Goal: Task Accomplishment & Management: Complete application form

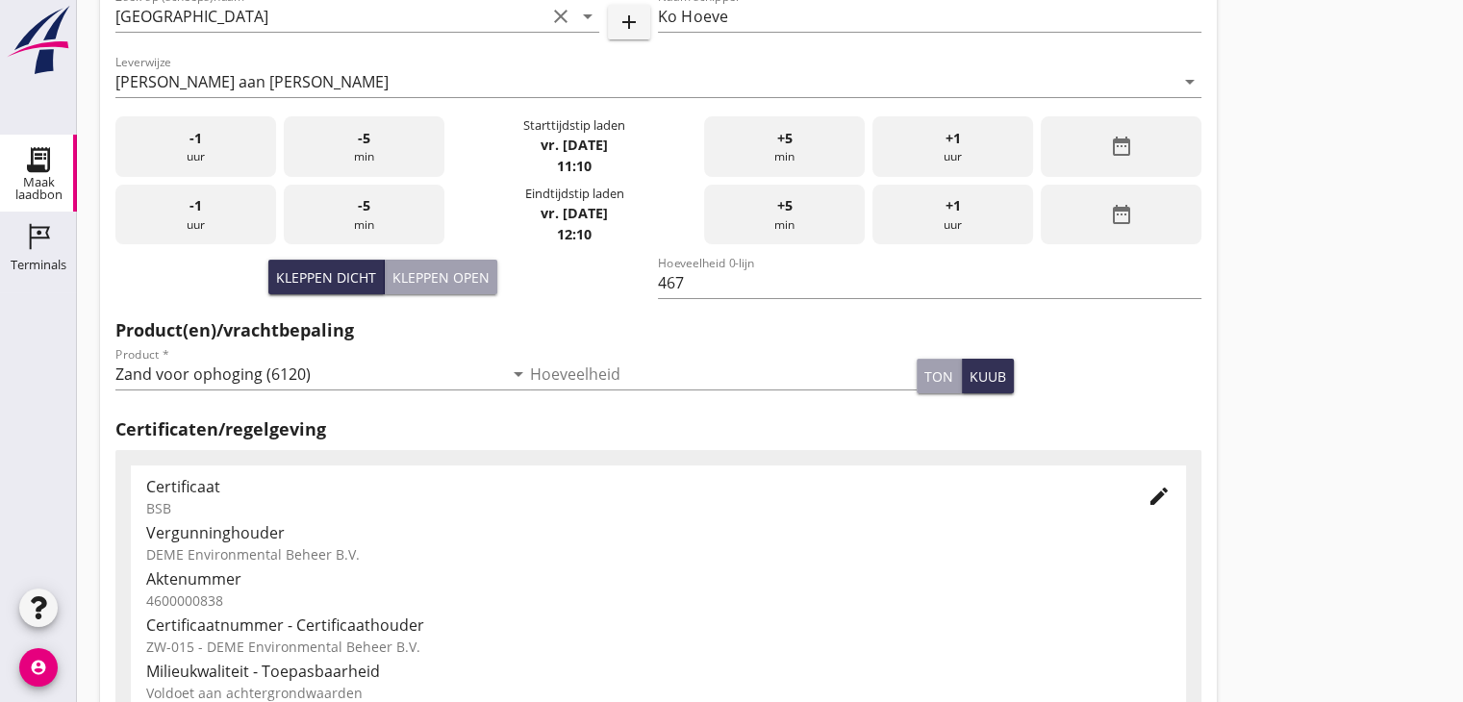
scroll to position [450, 0]
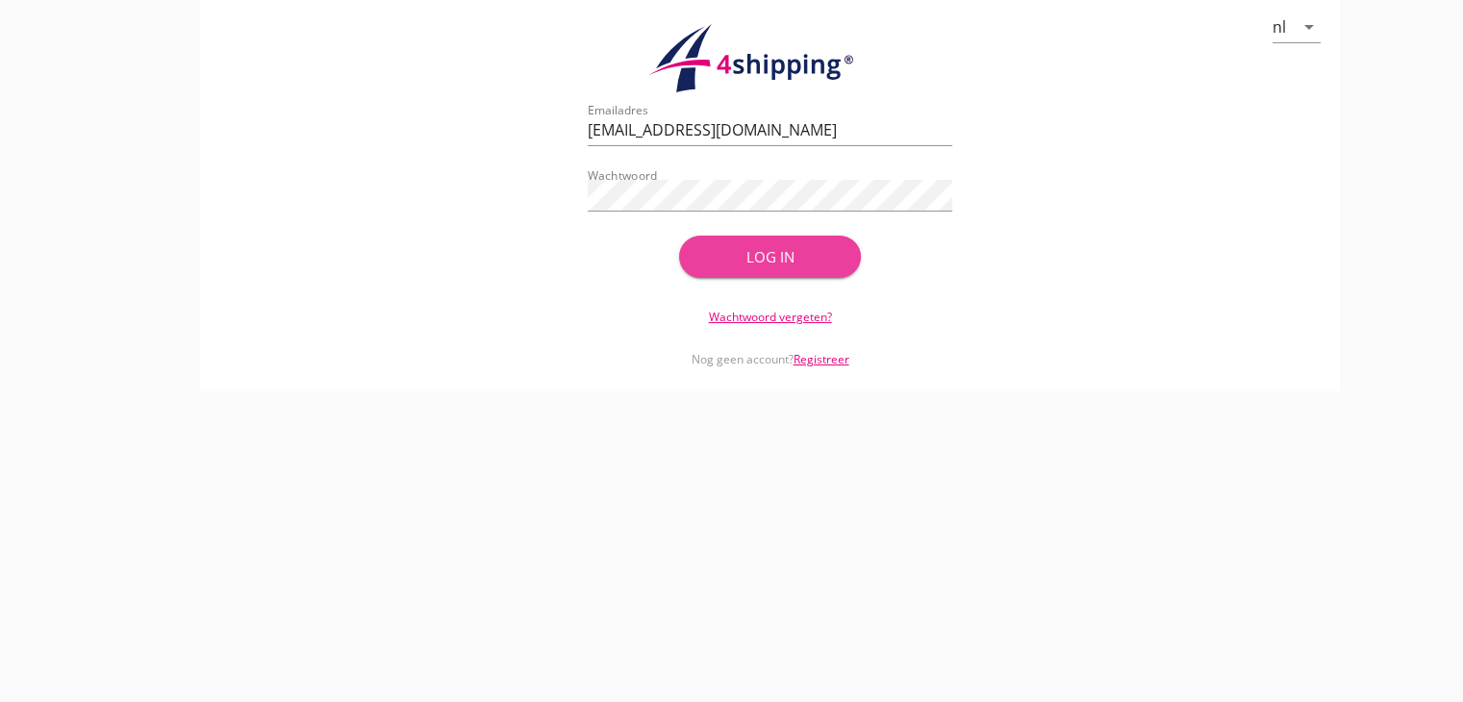
click at [744, 255] on div "Log in" at bounding box center [770, 257] width 121 height 22
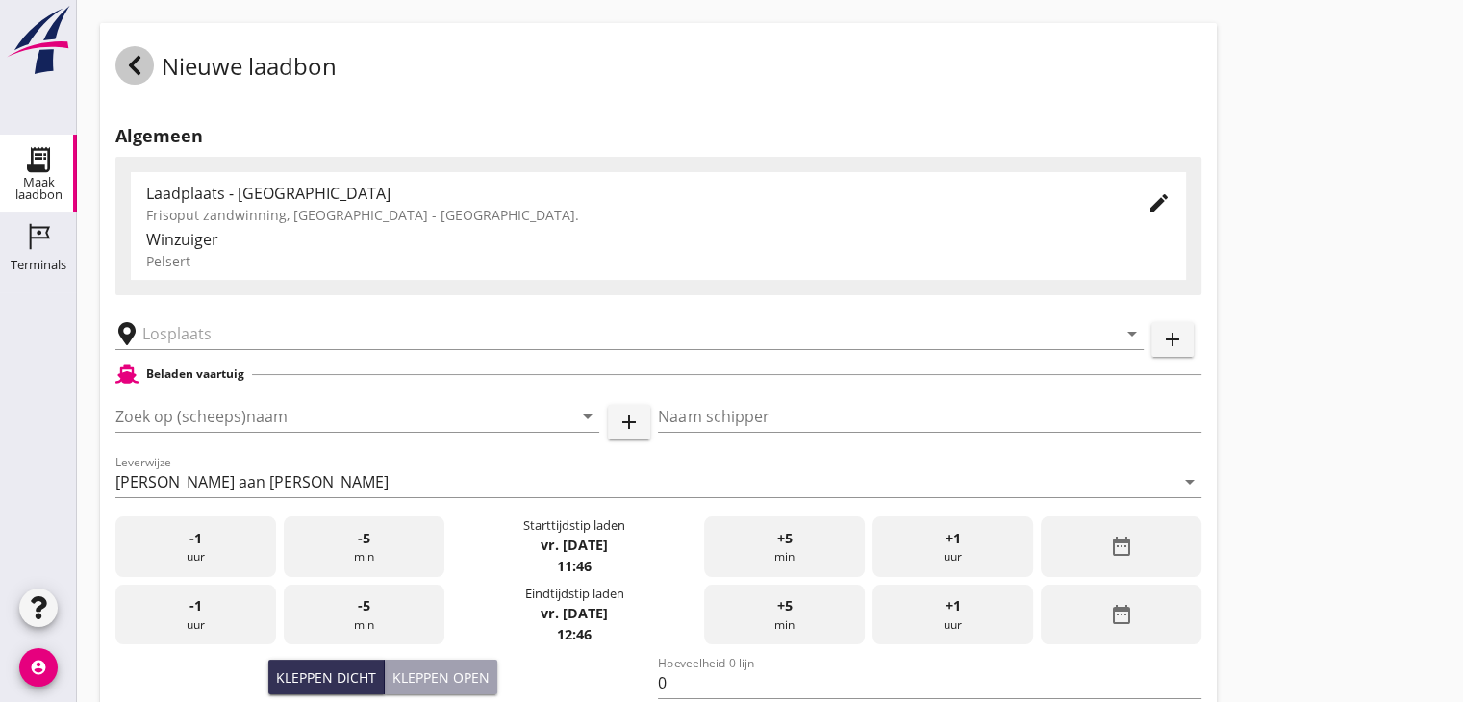
click at [137, 59] on use at bounding box center [135, 65] width 12 height 19
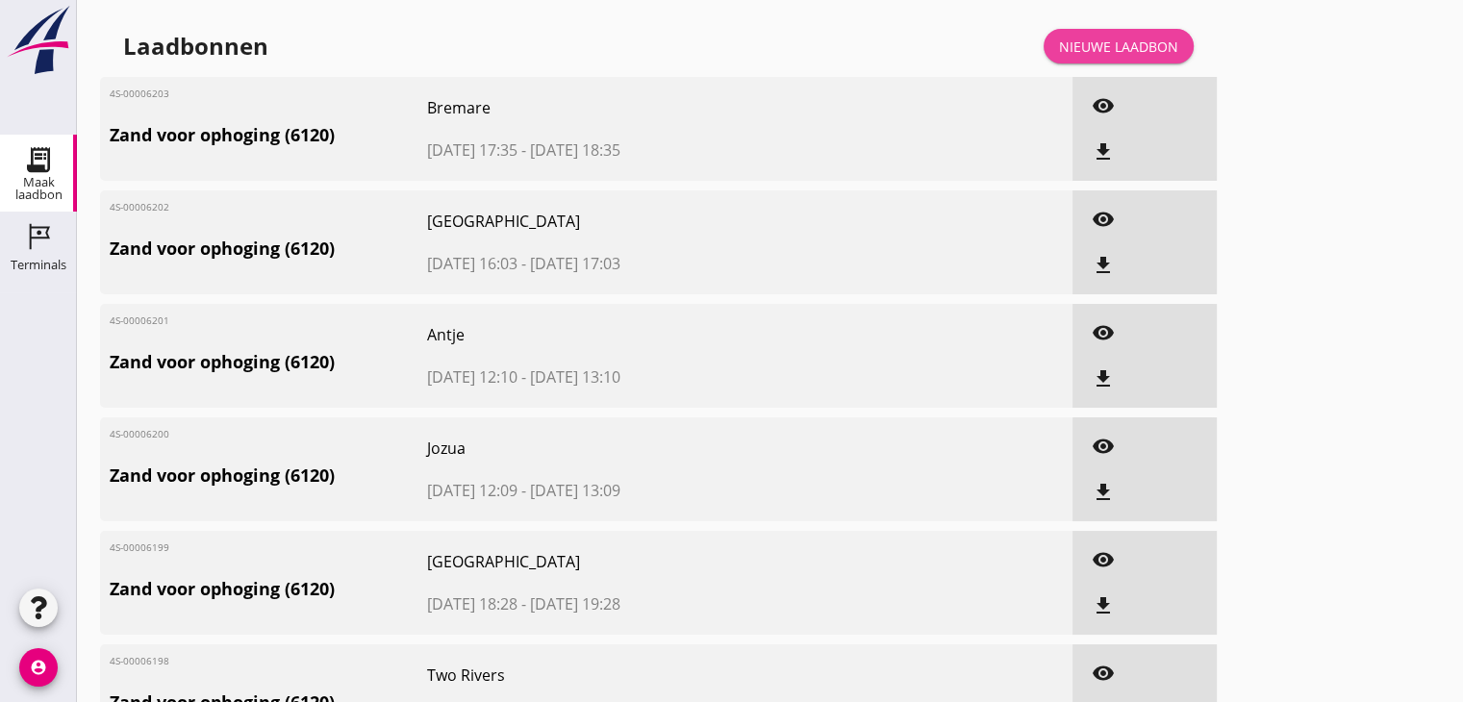
click at [1107, 45] on div "Nieuwe laadbon" at bounding box center [1118, 47] width 119 height 20
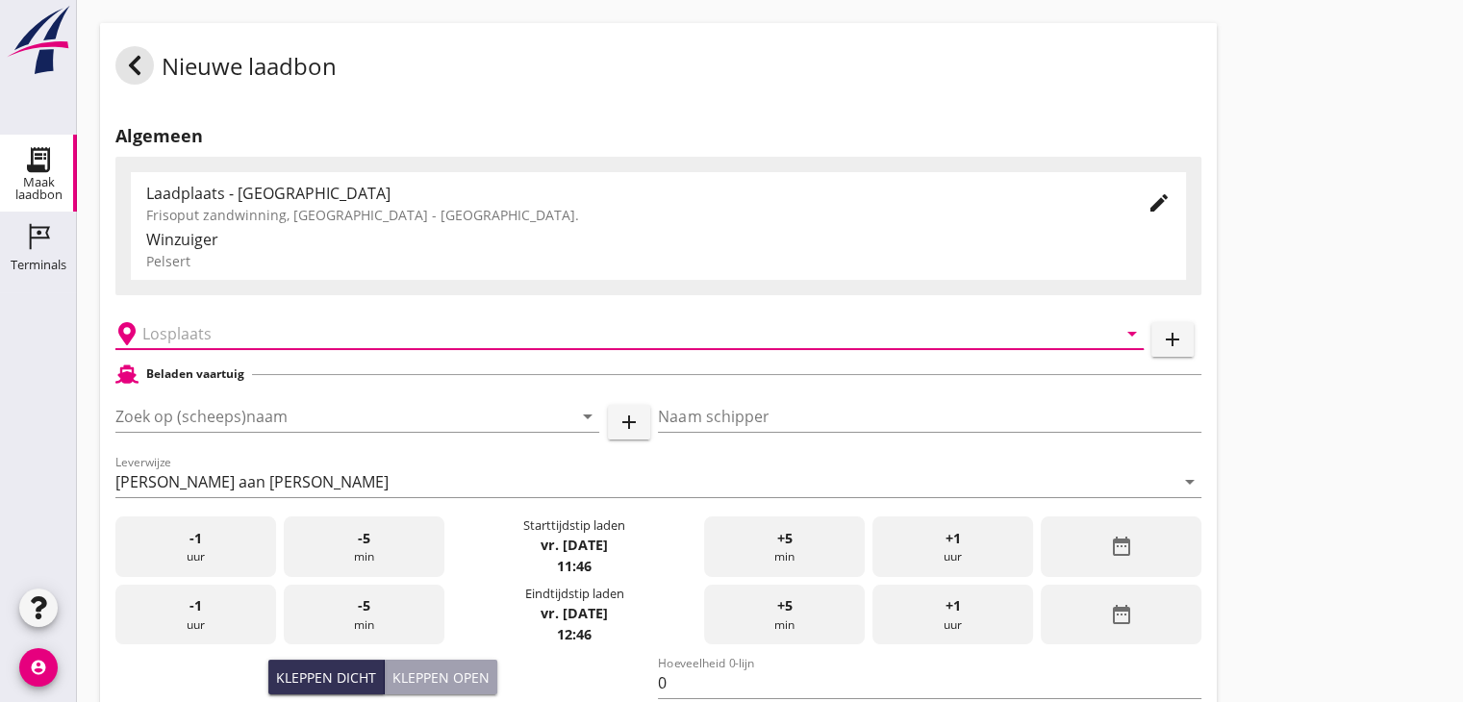
click at [171, 338] on input "text" at bounding box center [615, 333] width 947 height 31
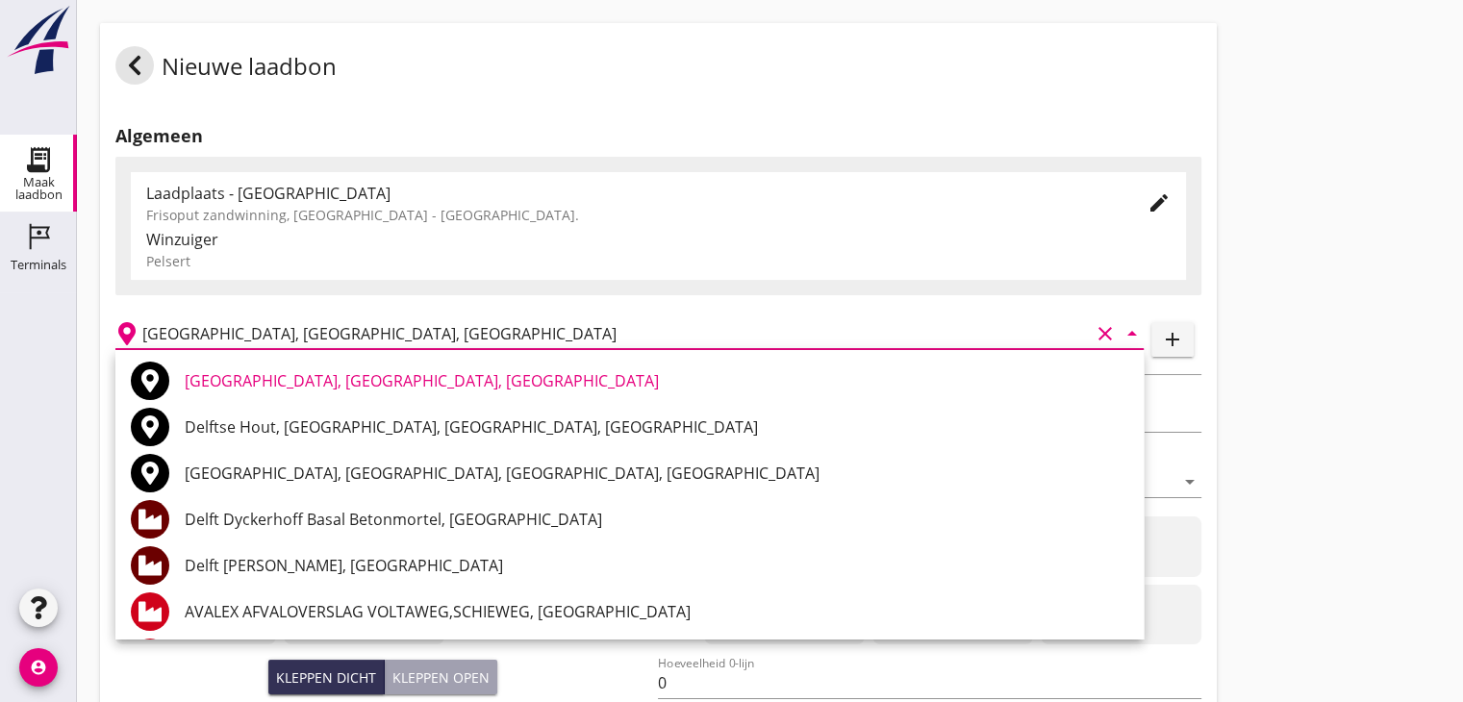
type input "[GEOGRAPHIC_DATA], [GEOGRAPHIC_DATA], [GEOGRAPHIC_DATA]"
click at [488, 289] on div "Laadplaats - [GEOGRAPHIC_DATA] Frisoput zandwinning, [GEOGRAPHIC_DATA] - [GEOGR…" at bounding box center [658, 226] width 1086 height 139
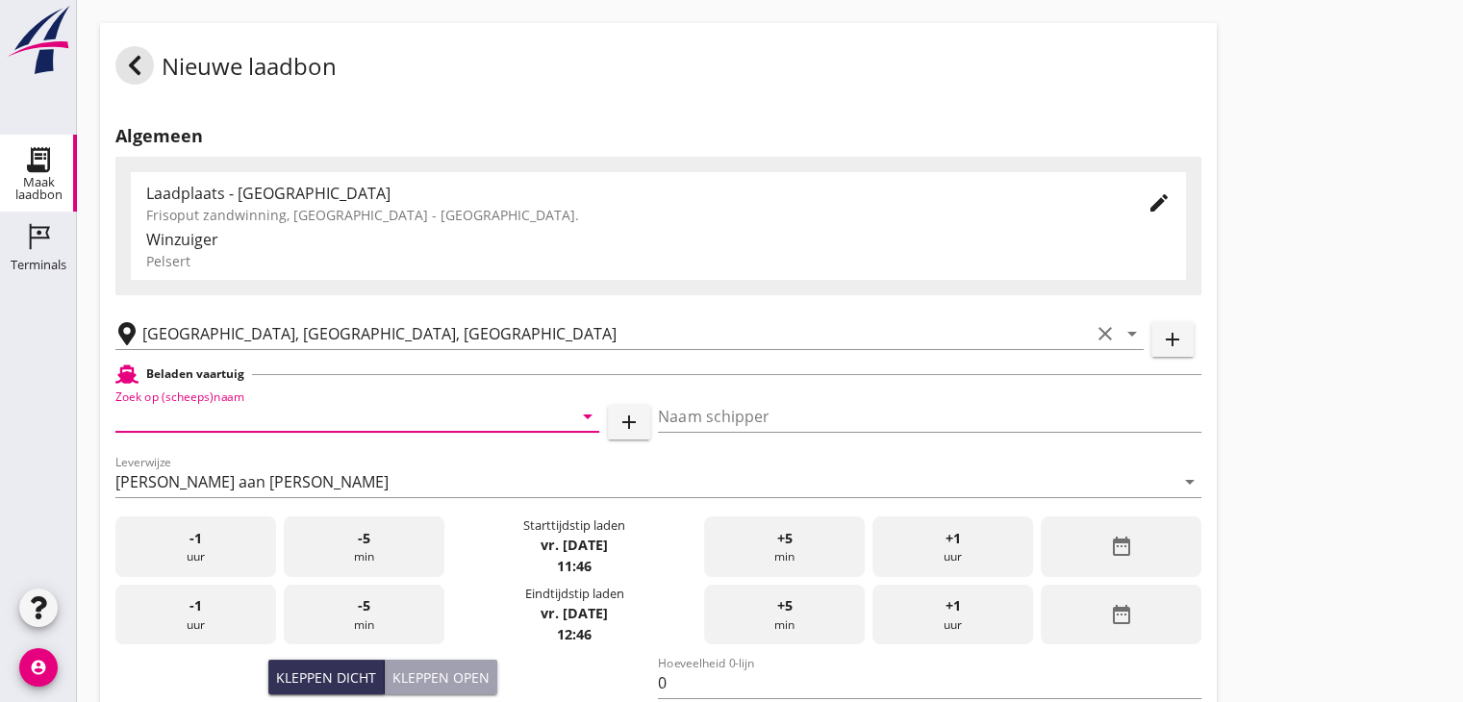
click at [131, 425] on input "Zoek op (scheeps)naam" at bounding box center [330, 416] width 430 height 31
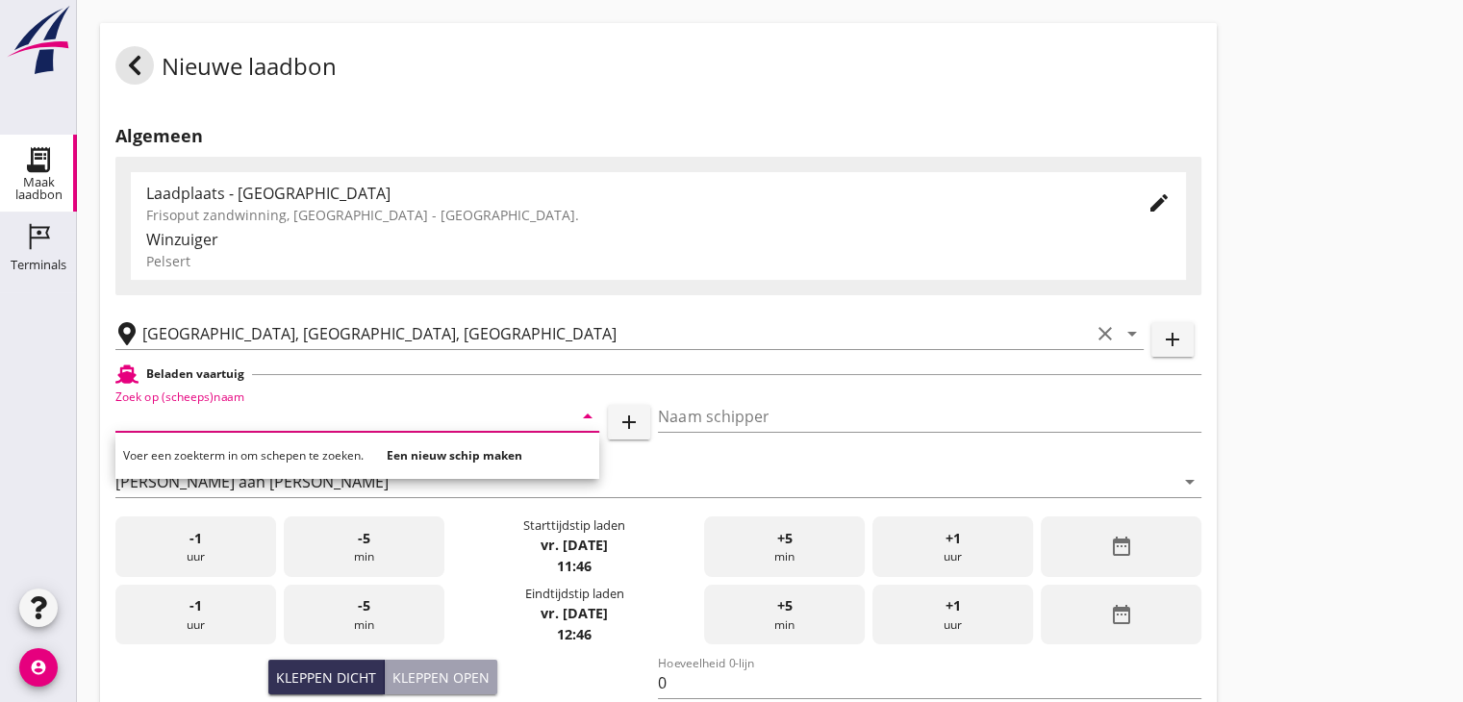
click at [131, 425] on input "Zoek op (scheeps)naam" at bounding box center [330, 416] width 430 height 31
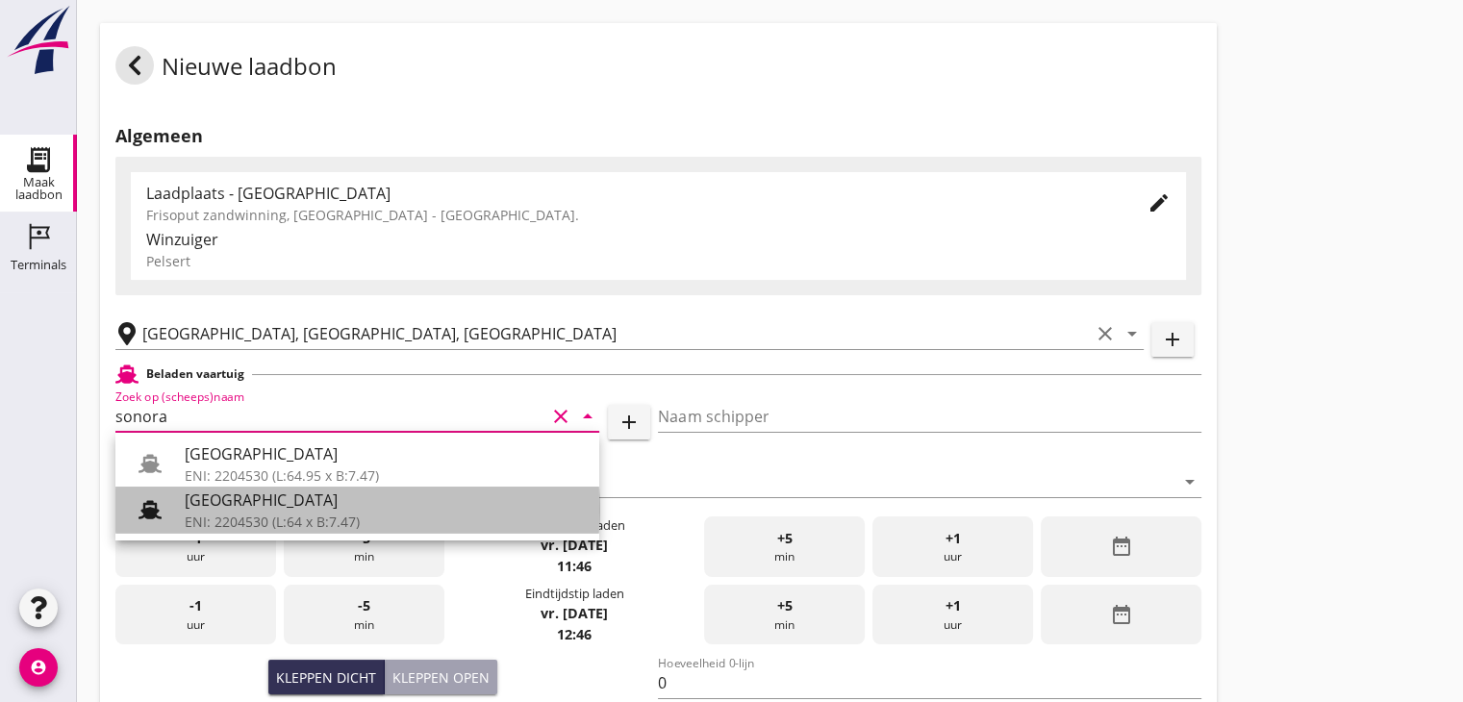
click at [222, 509] on div "[GEOGRAPHIC_DATA]" at bounding box center [384, 500] width 399 height 23
type input "[GEOGRAPHIC_DATA]"
type input "Ko Hoeve"
type input "467"
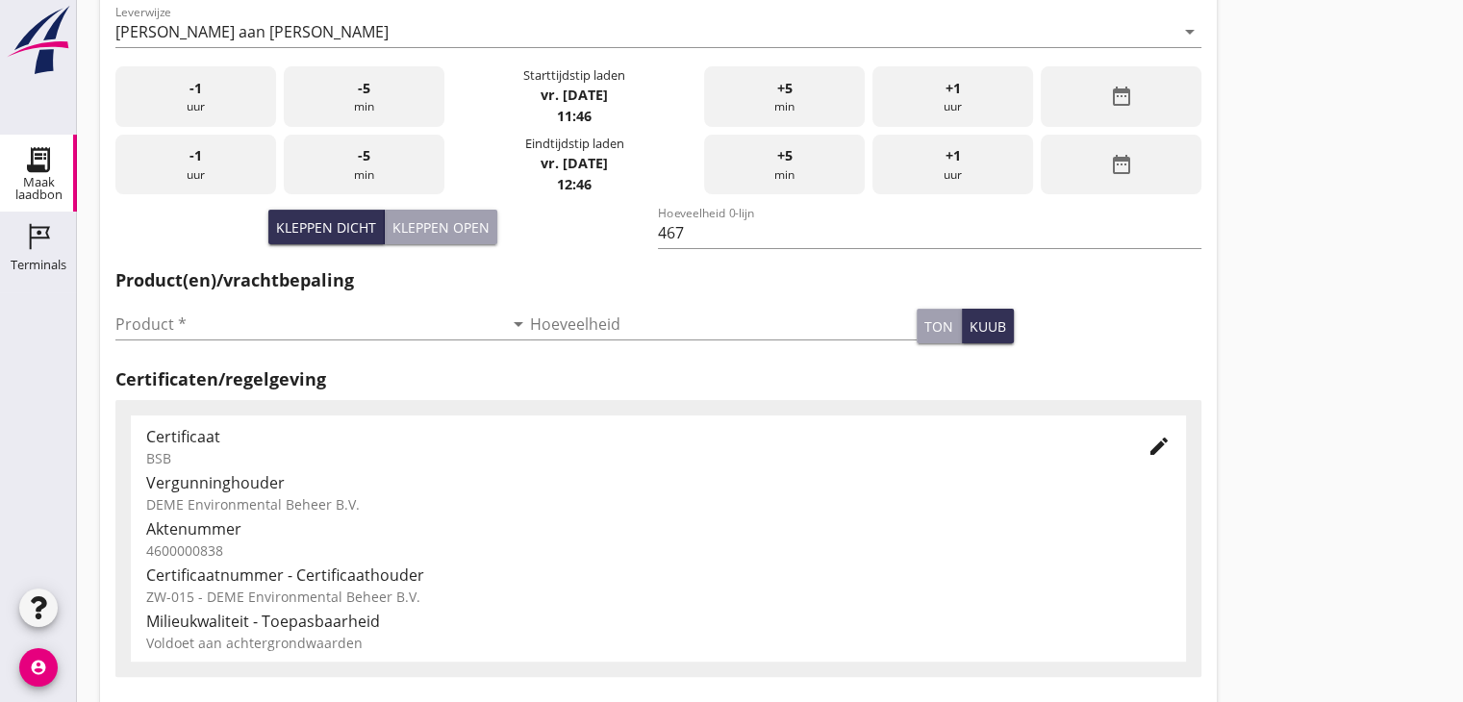
scroll to position [454, 0]
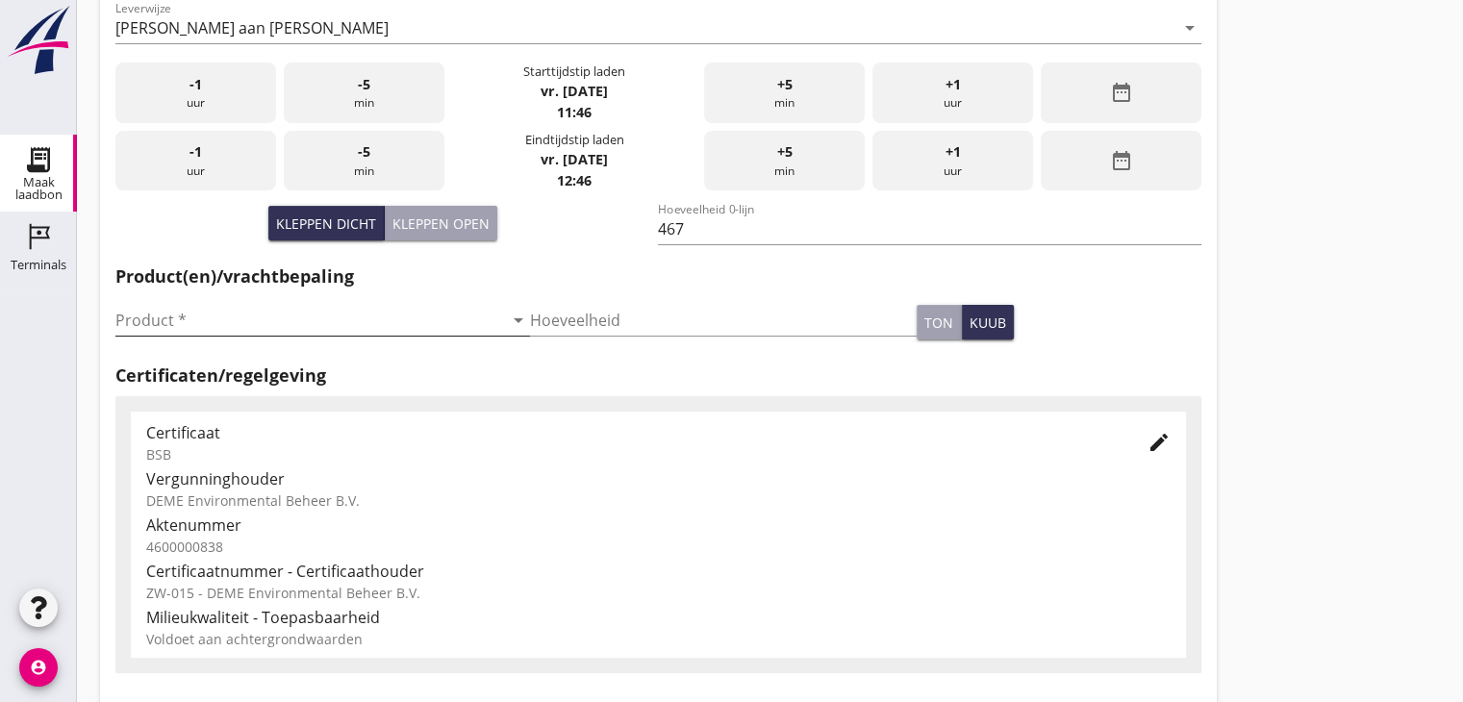
type input "[GEOGRAPHIC_DATA]"
click at [140, 324] on input "Product *" at bounding box center [309, 320] width 388 height 31
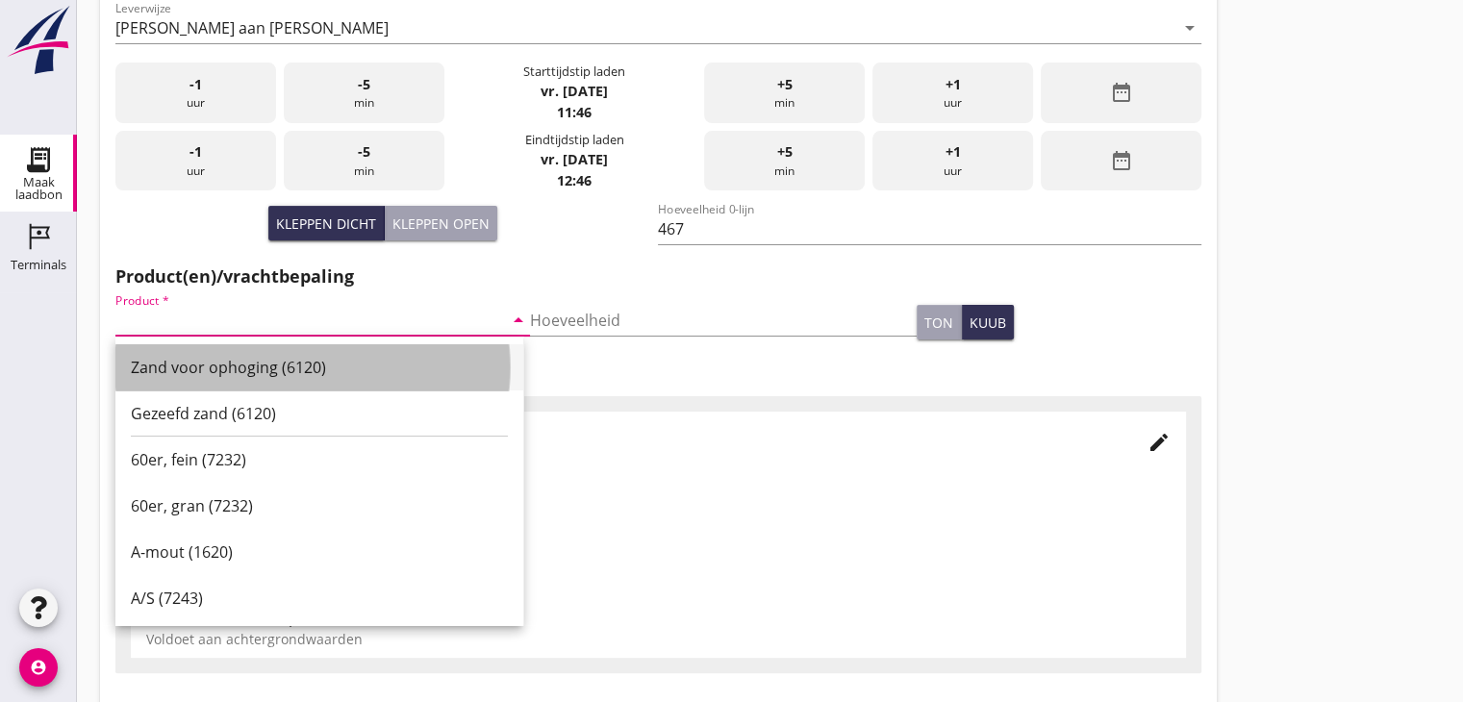
click at [185, 371] on div "Zand voor ophoging (6120)" at bounding box center [319, 367] width 377 height 23
type input "Zand voor ophoging (6120)"
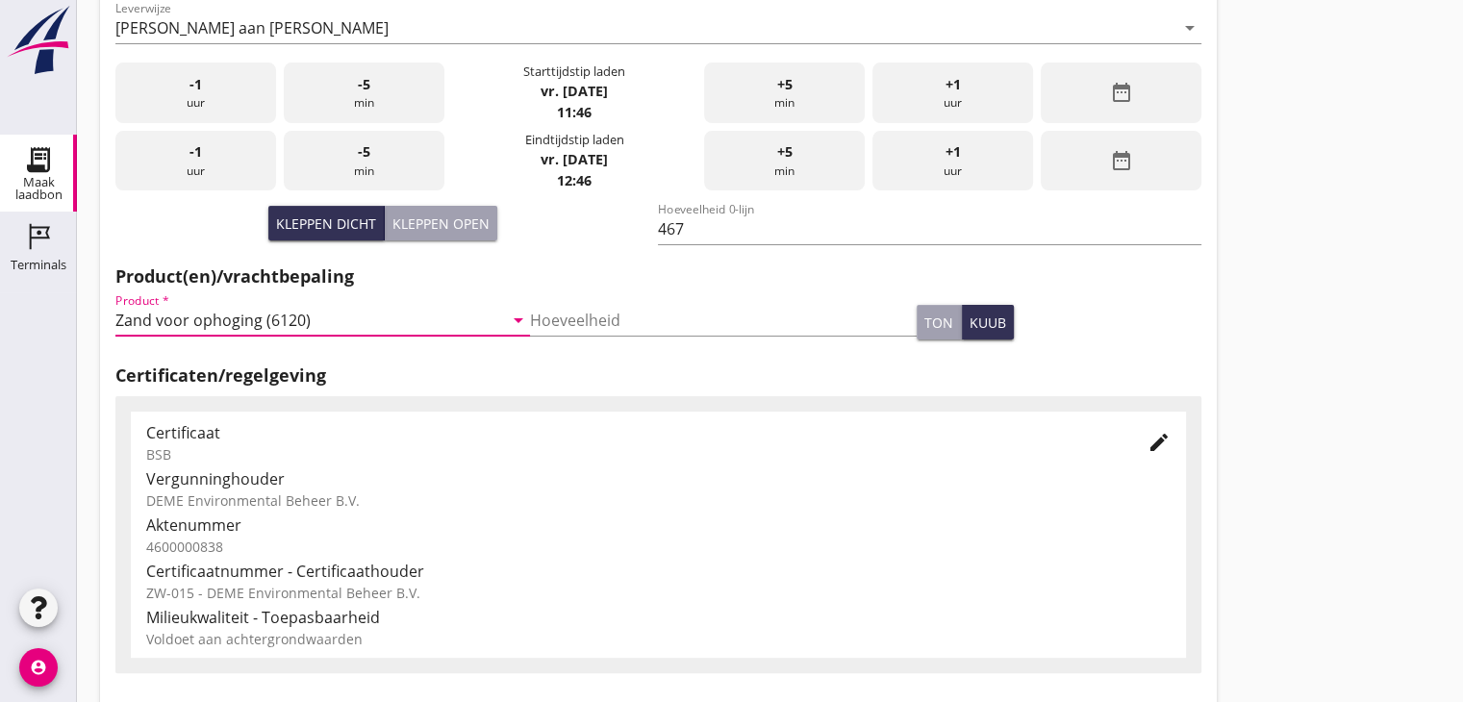
scroll to position [673, 0]
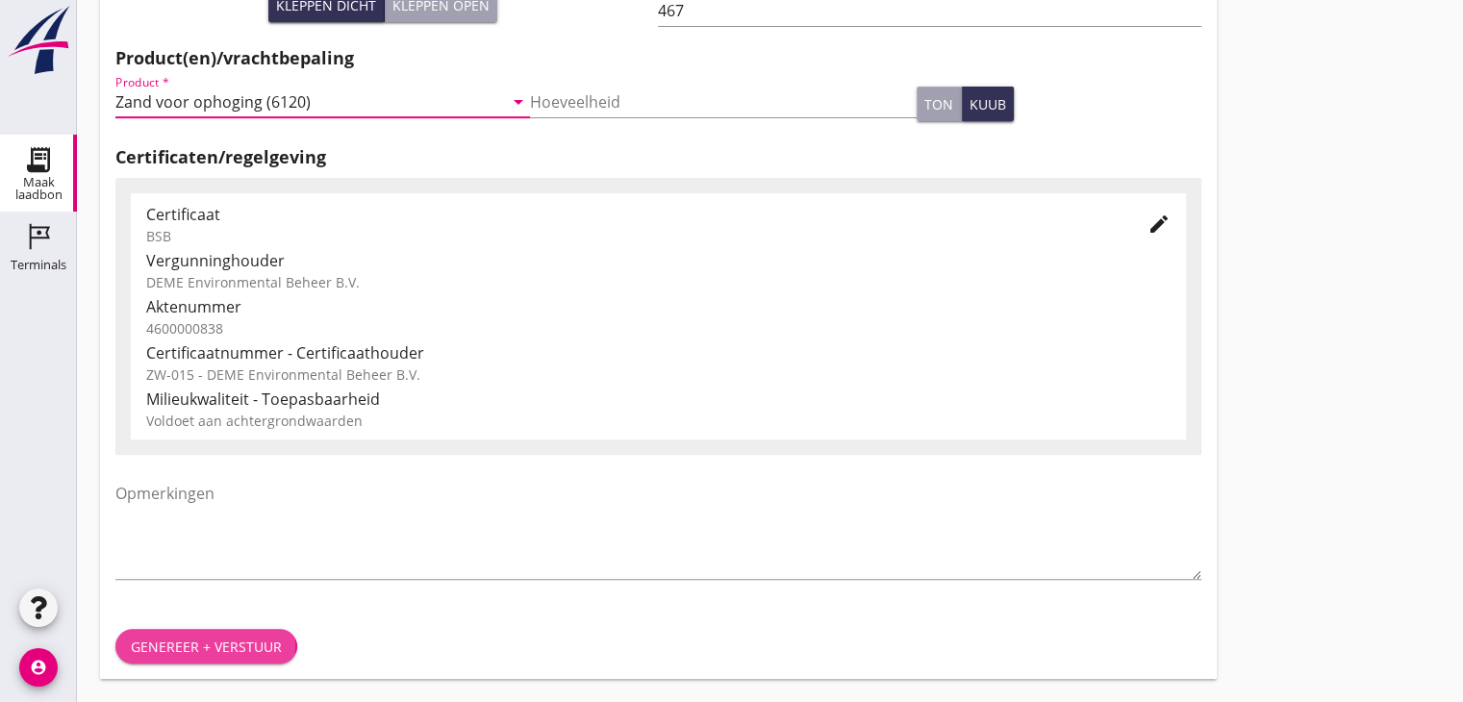
click at [212, 647] on div "Genereer + verstuur" at bounding box center [206, 647] width 151 height 20
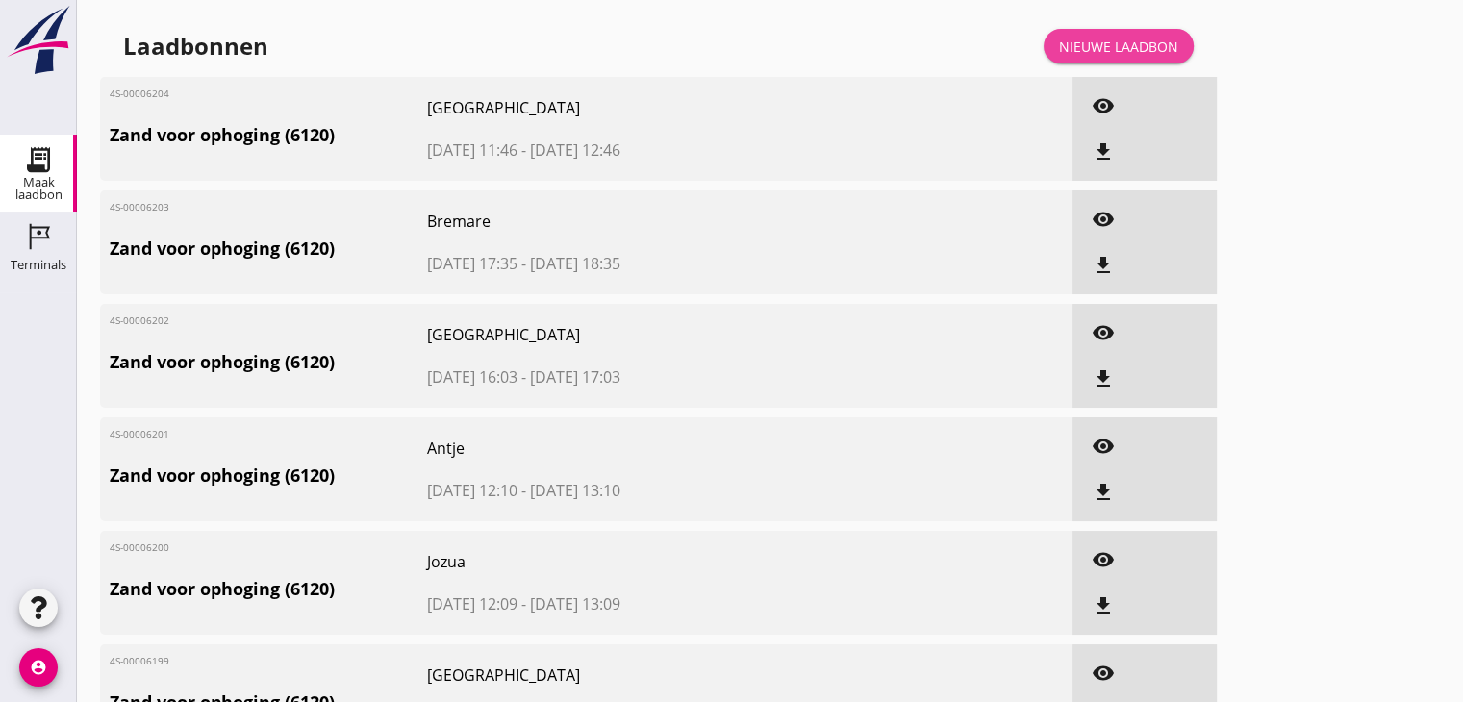
click at [1084, 45] on div "Nieuwe laadbon" at bounding box center [1118, 47] width 119 height 20
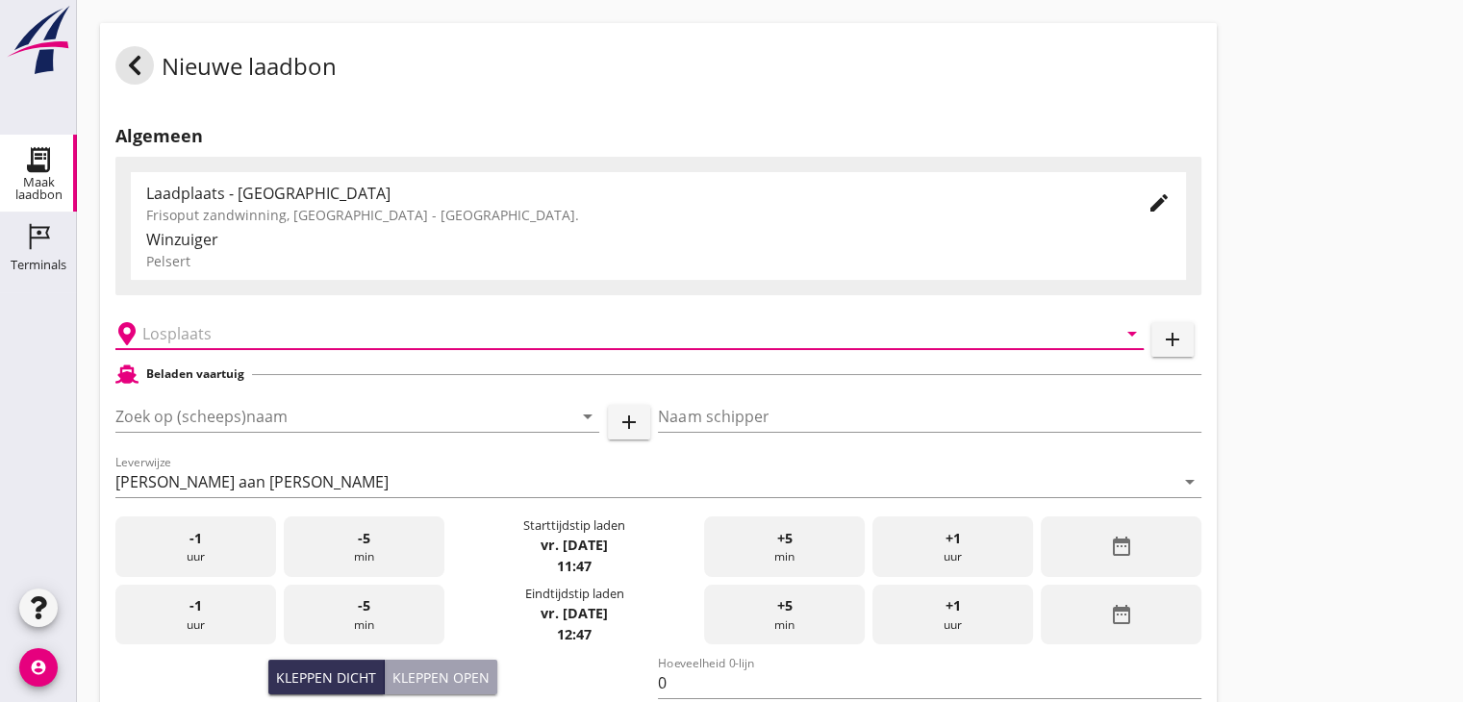
click at [164, 343] on input "text" at bounding box center [615, 333] width 947 height 31
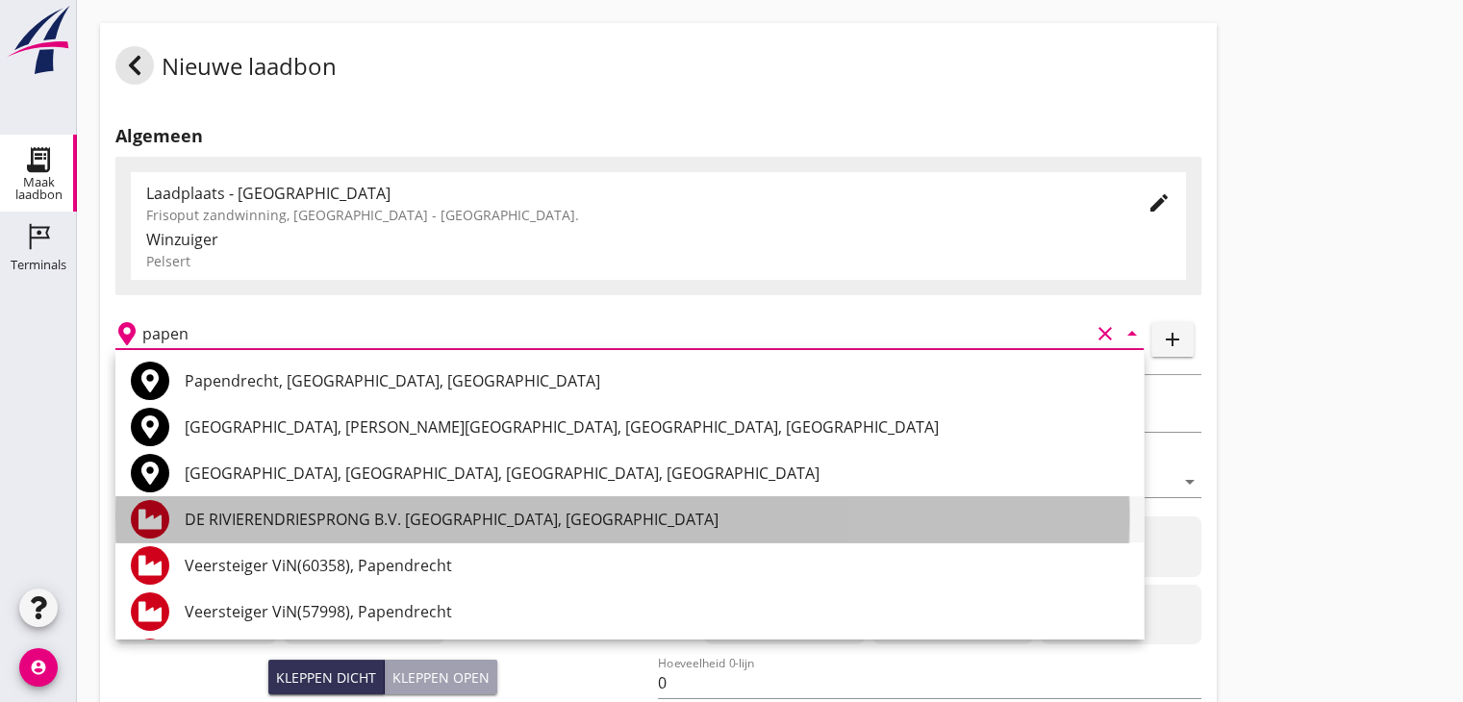
click at [262, 525] on div "DE RIVIERENDRIESPRONG B.V. [GEOGRAPHIC_DATA], [GEOGRAPHIC_DATA]" at bounding box center [657, 519] width 944 height 23
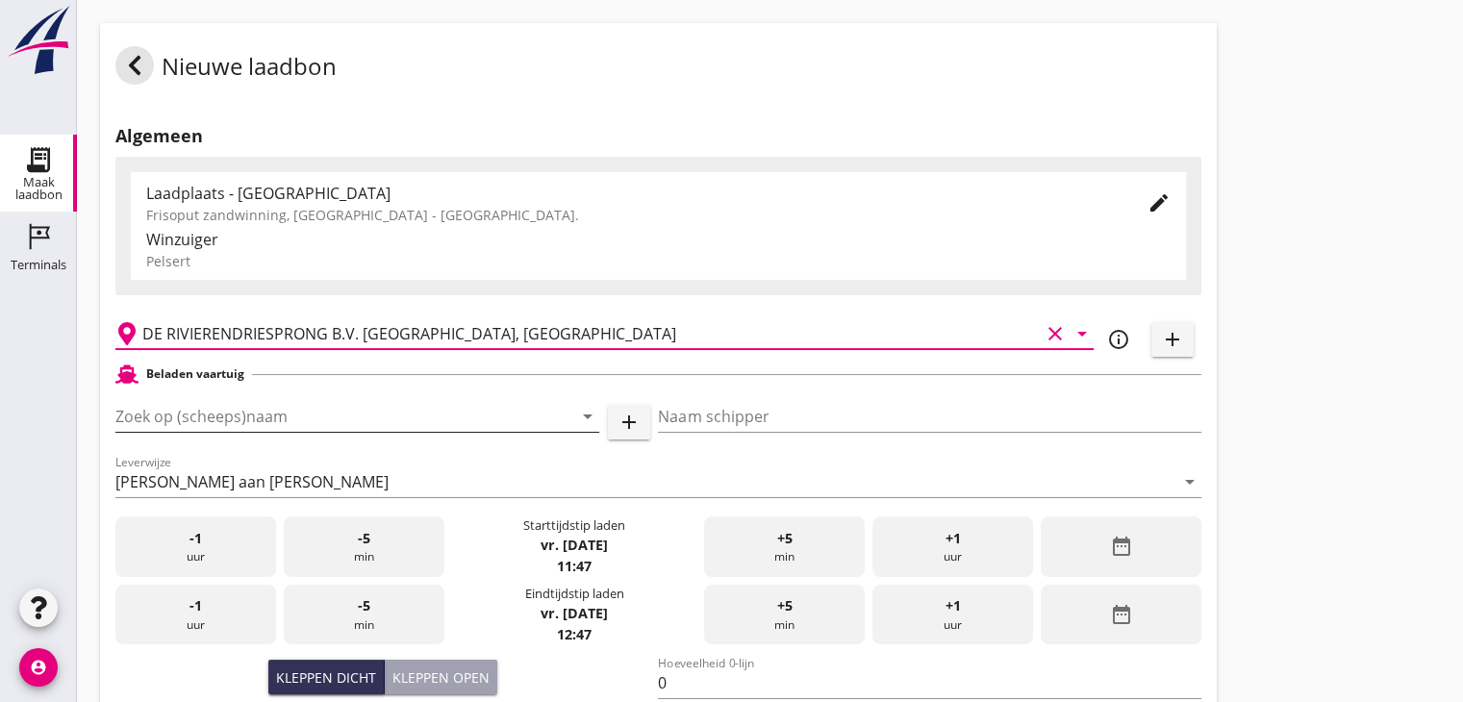
type input "DE RIVIERENDRIESPRONG B.V. [GEOGRAPHIC_DATA], [GEOGRAPHIC_DATA]"
click at [161, 421] on input "Zoek op (scheeps)naam" at bounding box center [330, 416] width 430 height 31
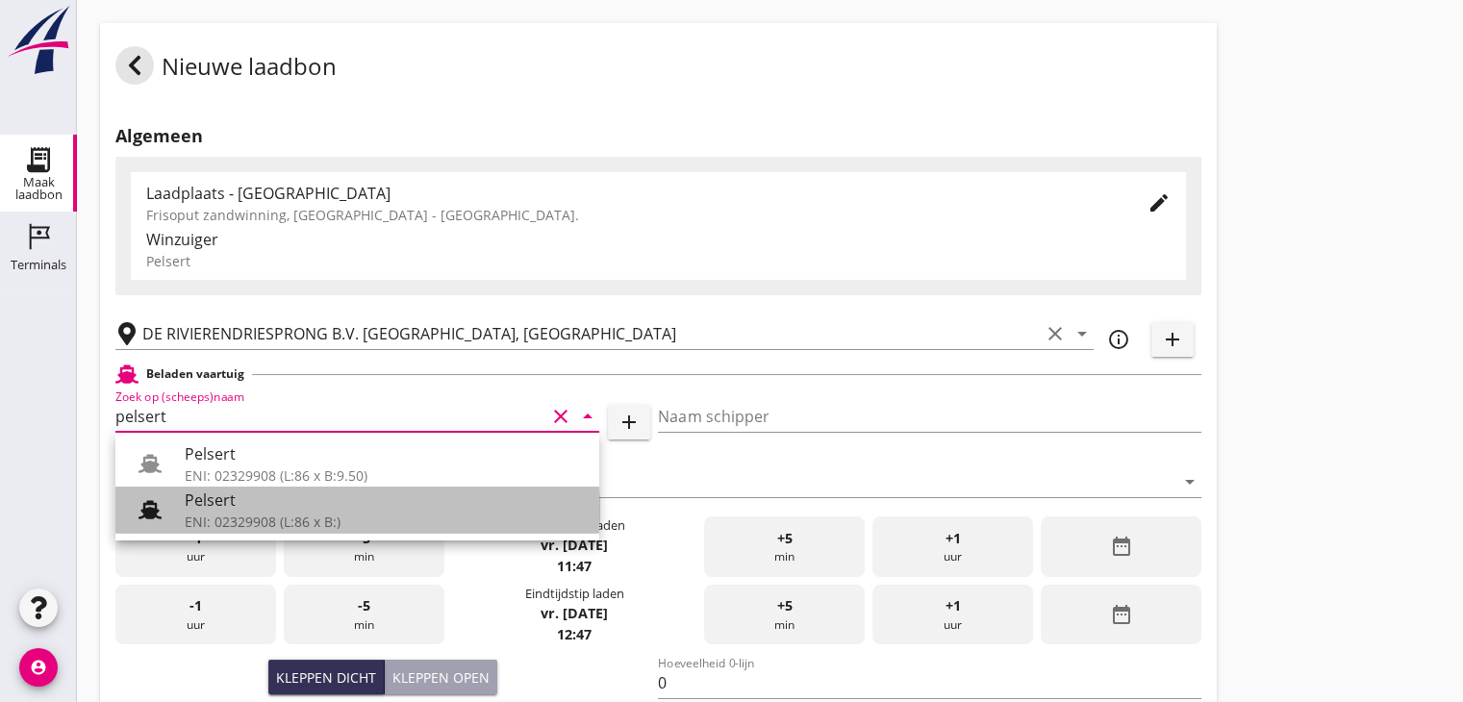
click at [201, 517] on div "ENI: 02329908 (L:86 x B:)" at bounding box center [384, 522] width 399 height 20
type input "Pelsert"
type input "[PERSON_NAME]"
type input "1087"
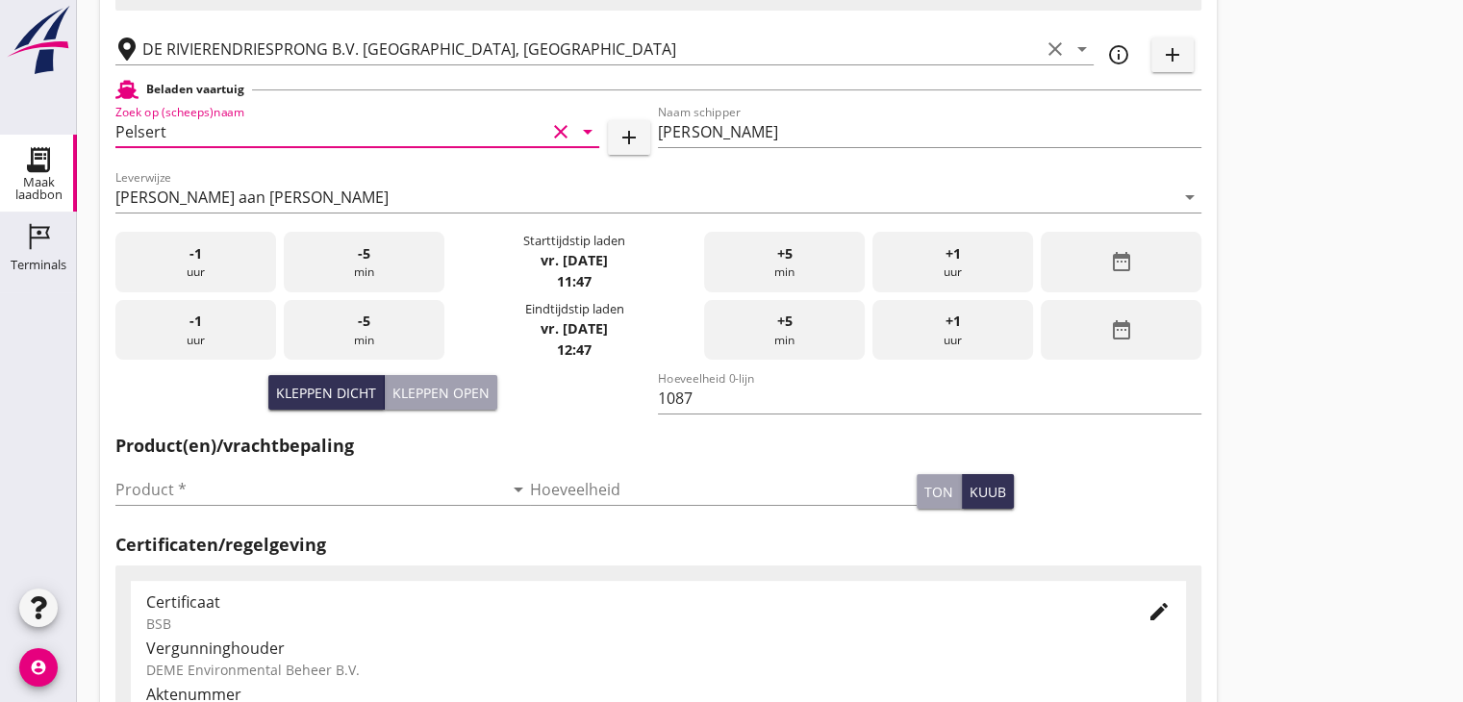
scroll to position [287, 0]
type input "Pelsert"
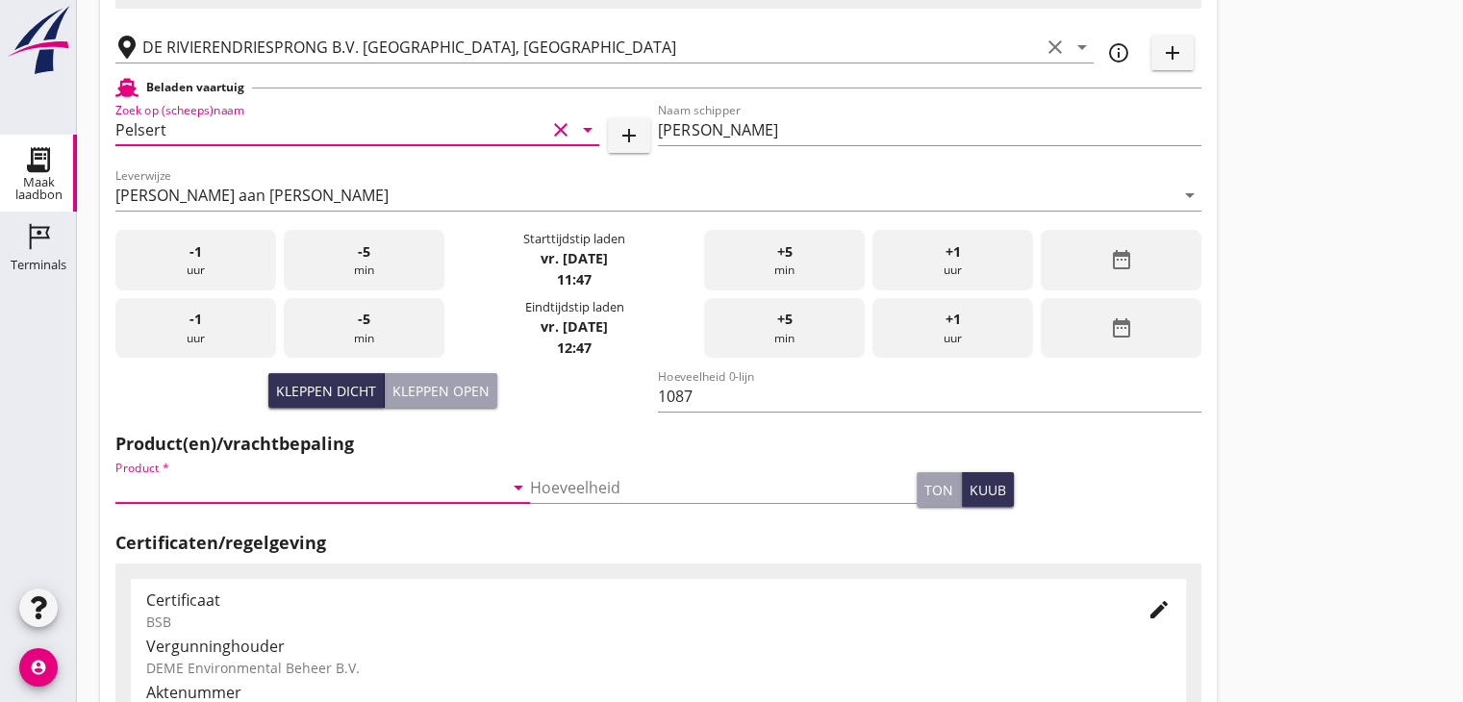
click at [160, 492] on input "Product *" at bounding box center [309, 487] width 388 height 31
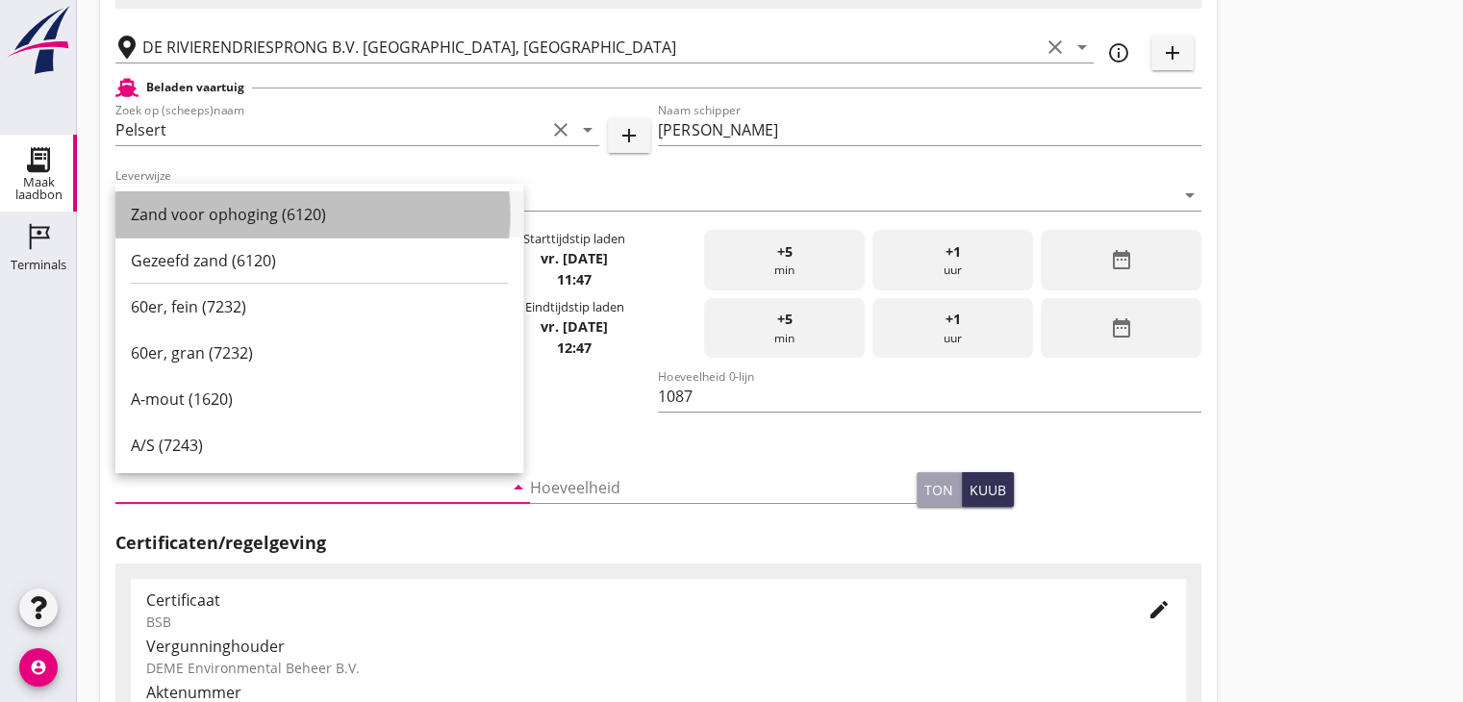
click at [212, 214] on div "Zand voor ophoging (6120)" at bounding box center [319, 214] width 377 height 23
type input "Zand voor ophoging (6120)"
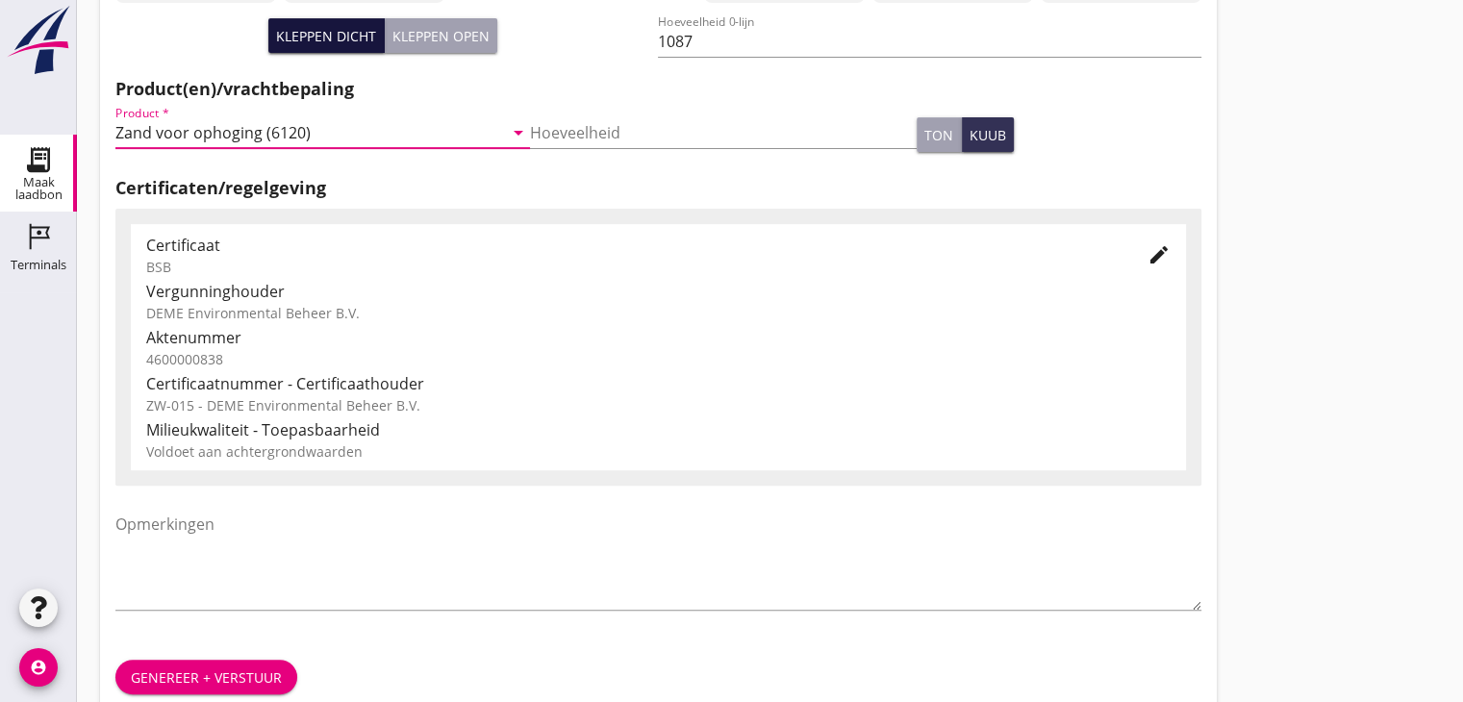
scroll to position [673, 0]
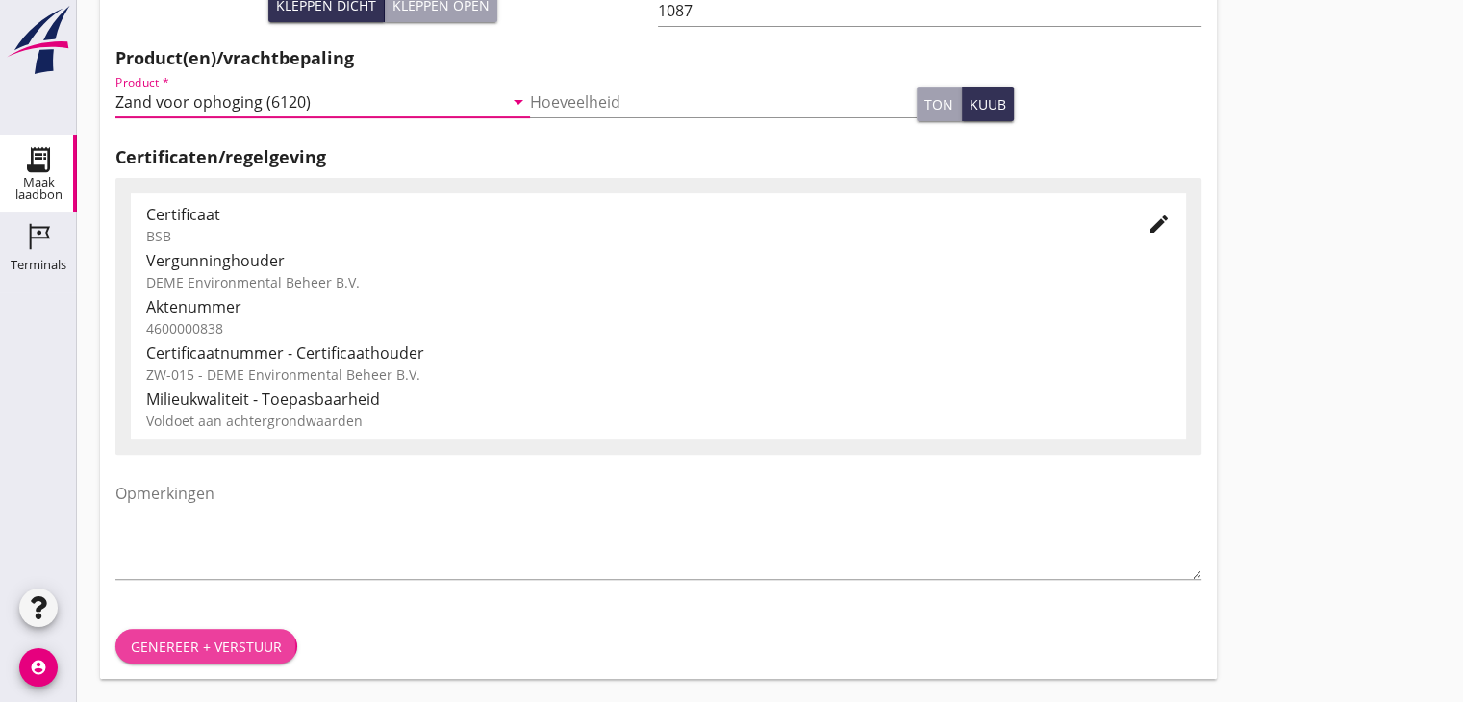
click at [234, 647] on div "Genereer + verstuur" at bounding box center [206, 647] width 151 height 20
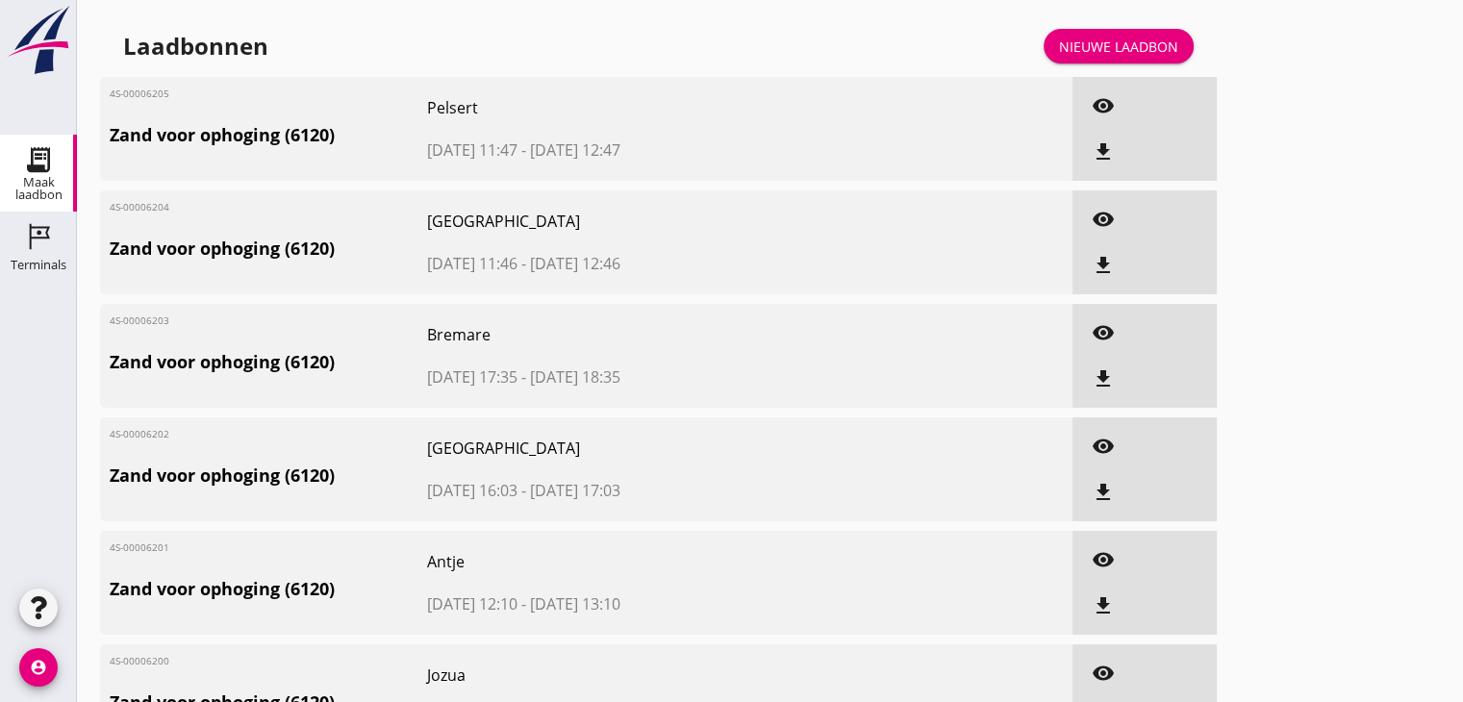
drag, startPoint x: 524, startPoint y: 61, endPoint x: 819, endPoint y: 358, distance: 418.3
